Goal: Task Accomplishment & Management: Manage account settings

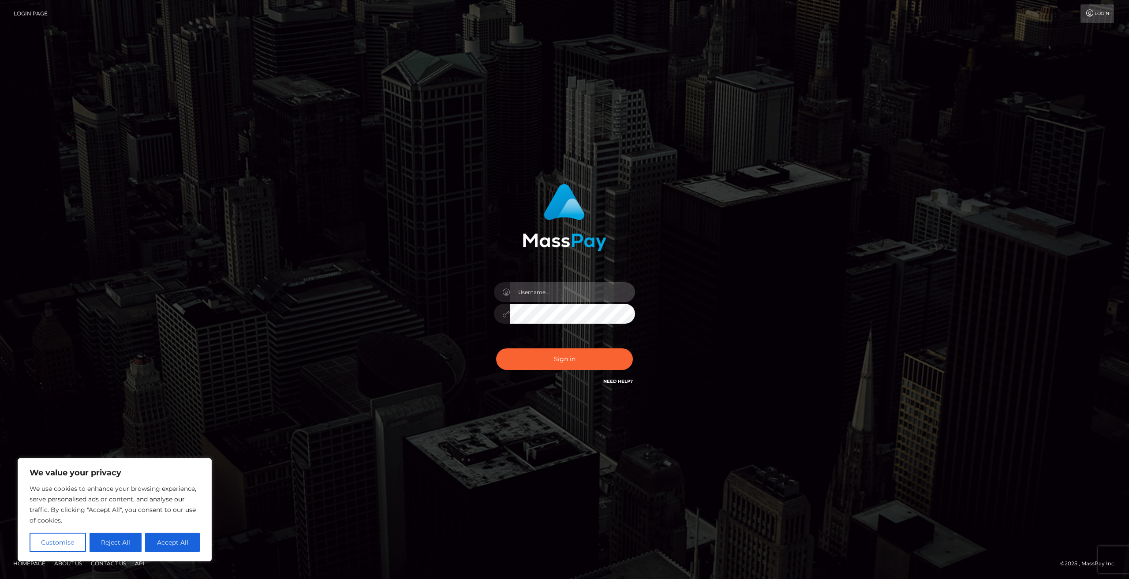
click at [557, 295] on input "text" at bounding box center [572, 292] width 125 height 20
click at [556, 363] on button "Sign in" at bounding box center [564, 359] width 137 height 22
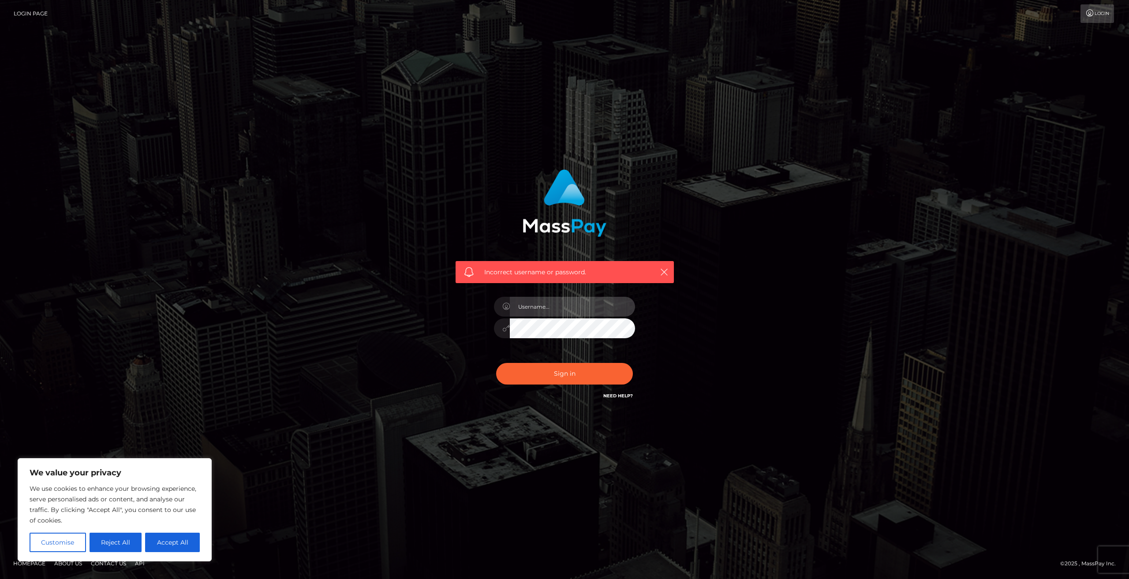
click at [549, 304] on input "text" at bounding box center [572, 307] width 125 height 20
type input "[EMAIL_ADDRESS][DOMAIN_NAME]"
click at [564, 381] on button "Sign in" at bounding box center [564, 374] width 137 height 22
click at [569, 303] on input "text" at bounding box center [572, 307] width 125 height 20
click at [629, 397] on link "Need Help?" at bounding box center [618, 396] width 30 height 6
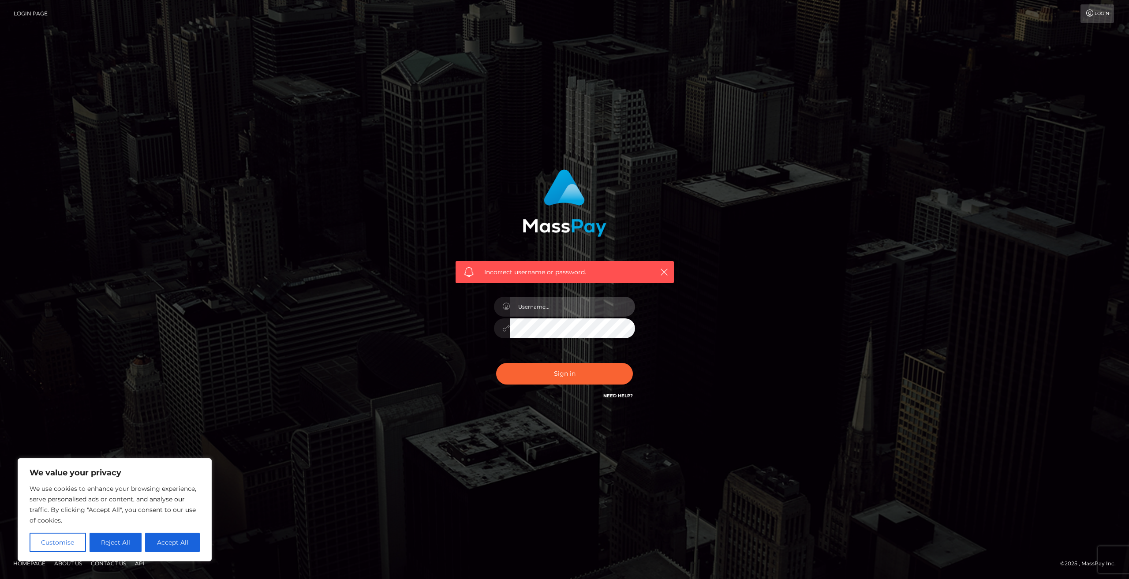
click at [549, 311] on input "text" at bounding box center [572, 307] width 125 height 20
type input "[EMAIL_ADDRESS][DOMAIN_NAME]"
click at [496, 363] on button "Sign in" at bounding box center [564, 374] width 137 height 22
click at [557, 302] on input "text" at bounding box center [572, 307] width 125 height 20
type input "[EMAIL_ADDRESS][DOMAIN_NAME]"
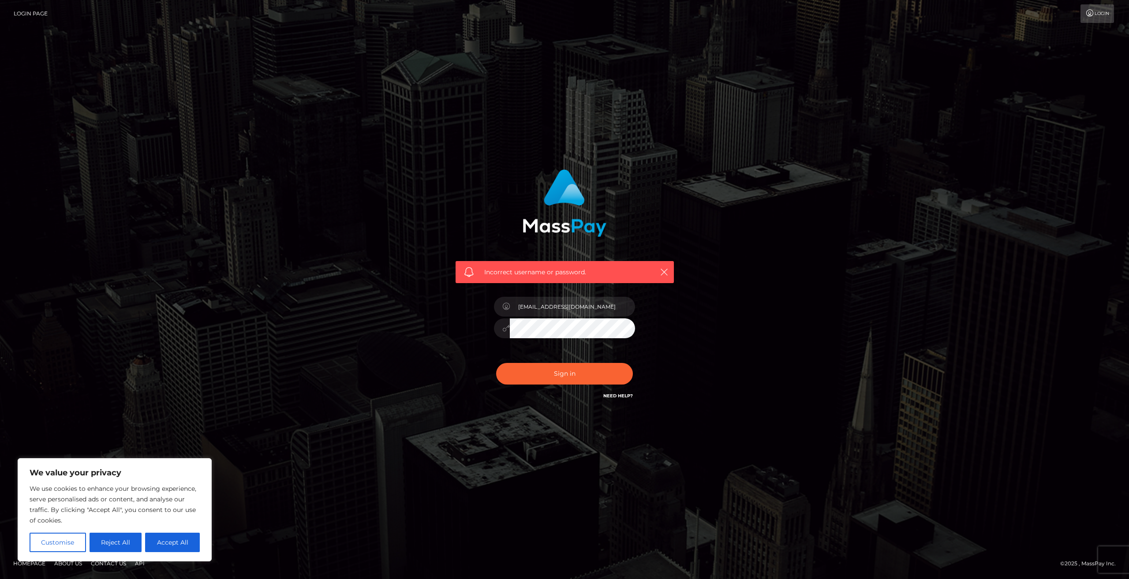
click at [496, 363] on button "Sign in" at bounding box center [564, 374] width 137 height 22
click at [550, 304] on input "text" at bounding box center [572, 307] width 125 height 20
type input "[EMAIL_ADDRESS][DOMAIN_NAME]"
